Goal: Task Accomplishment & Management: Manage account settings

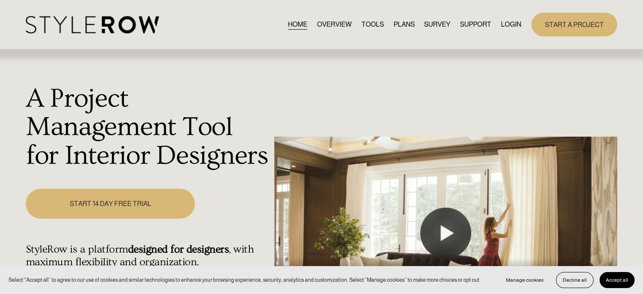
click at [516, 28] on link "LOGIN" at bounding box center [511, 24] width 20 height 11
click at [513, 24] on link "LOGIN" at bounding box center [511, 24] width 20 height 11
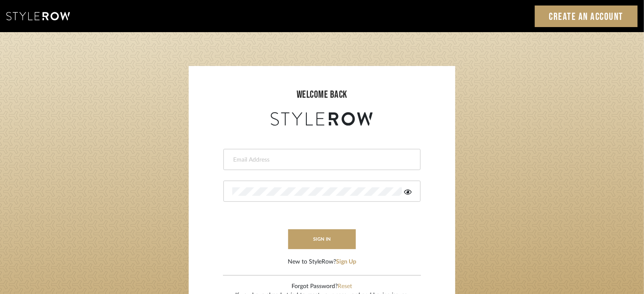
click at [344, 159] on input "email" at bounding box center [320, 160] width 177 height 8
type input "[PERSON_NAME][EMAIL_ADDRESS][DOMAIN_NAME]"
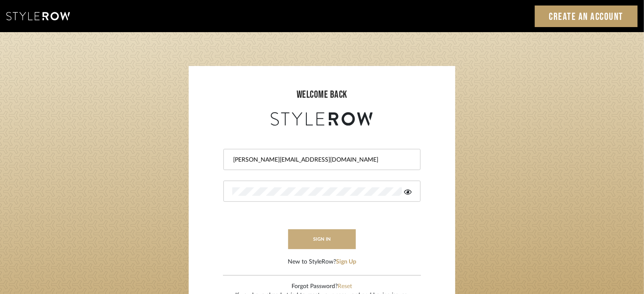
click at [309, 247] on button "sign in" at bounding box center [322, 239] width 68 height 20
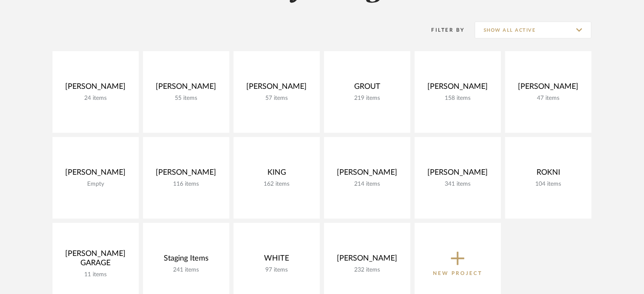
scroll to position [159, 0]
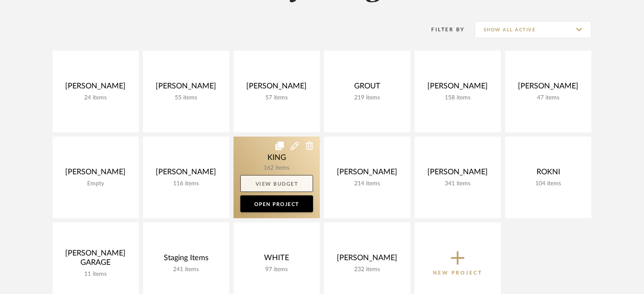
click at [271, 186] on link "View Budget" at bounding box center [276, 183] width 73 height 17
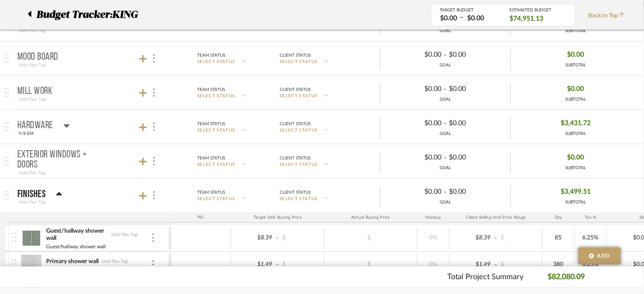
click at [62, 128] on div "Hardware" at bounding box center [43, 126] width 52 height 10
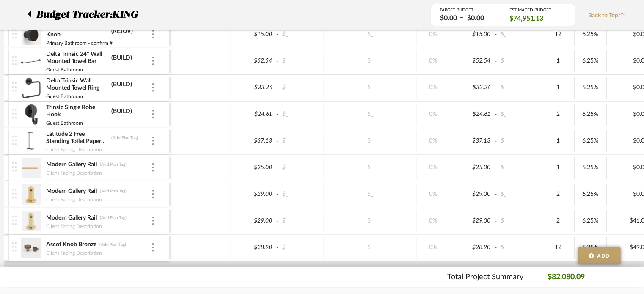
scroll to position [436, 0]
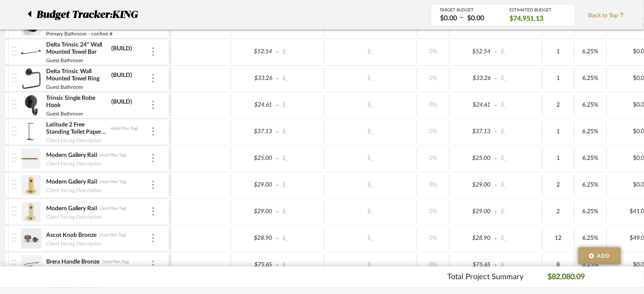
click at [34, 154] on img at bounding box center [31, 158] width 21 height 20
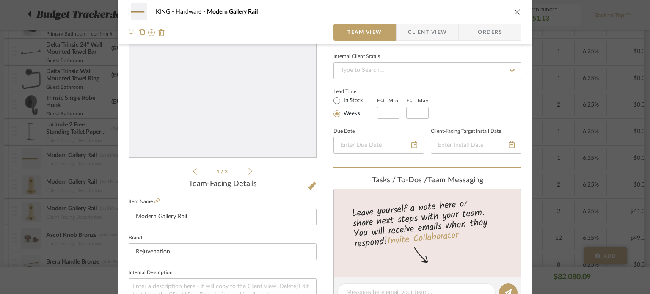
scroll to position [86, 0]
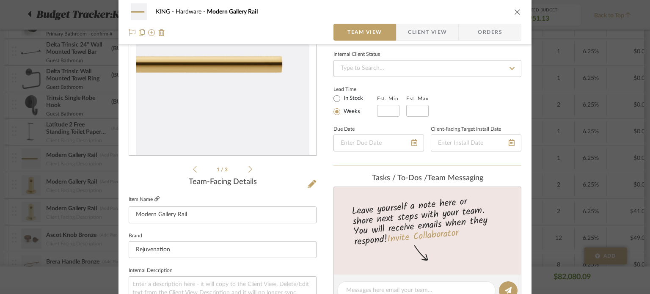
click at [154, 196] on icon at bounding box center [156, 198] width 5 height 5
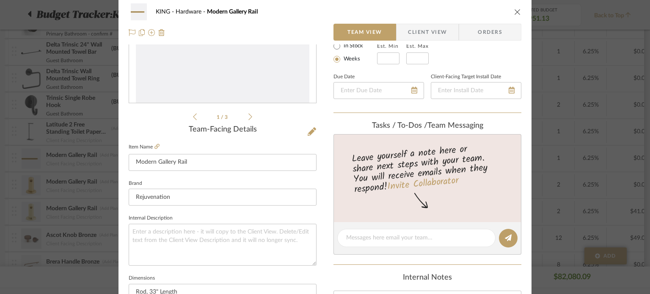
scroll to position [0, 0]
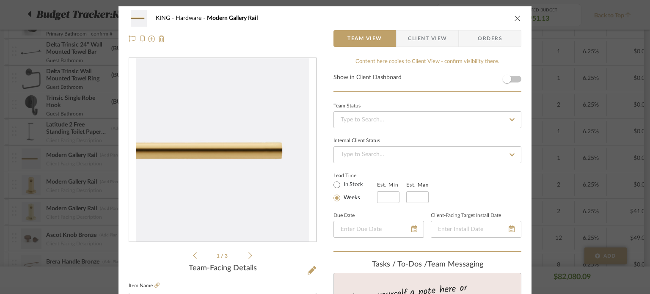
click at [514, 17] on icon "close" at bounding box center [517, 18] width 7 height 7
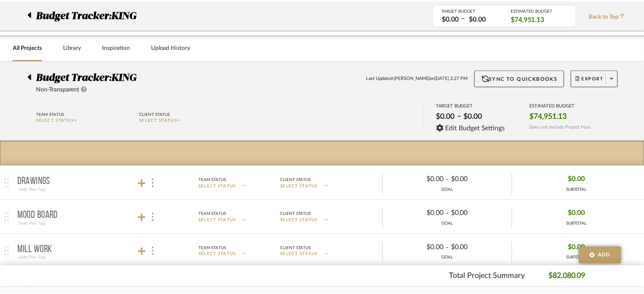
scroll to position [436, 0]
